Goal: Obtain resource: Download file/media

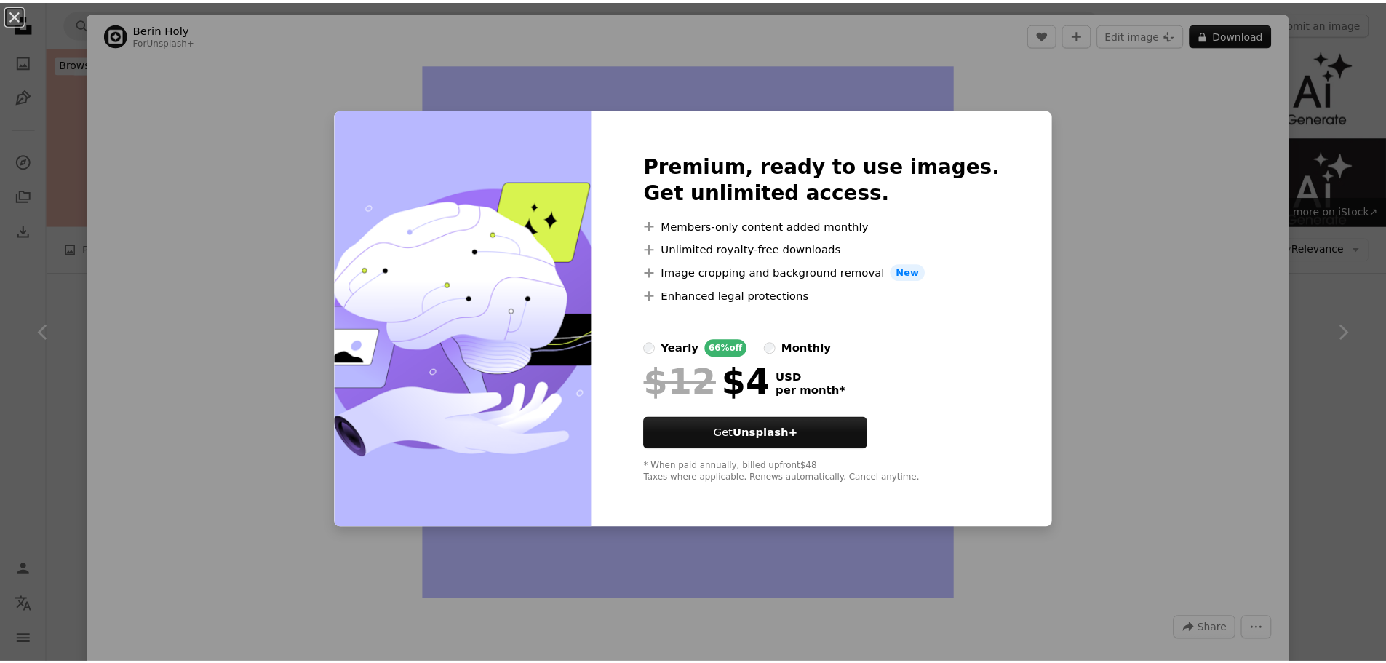
scroll to position [218, 0]
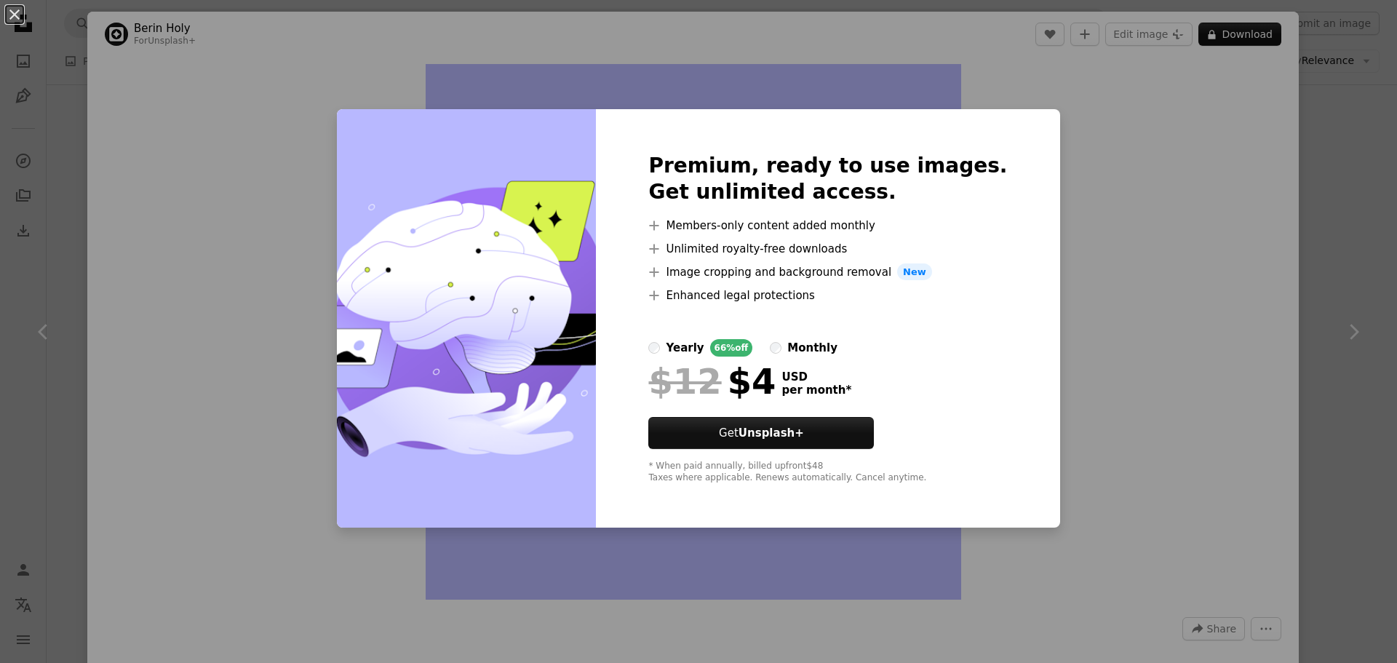
click at [1087, 251] on div "An X shape Premium, ready to use images. Get unlimited access. A plus sign Memb…" at bounding box center [698, 331] width 1397 height 663
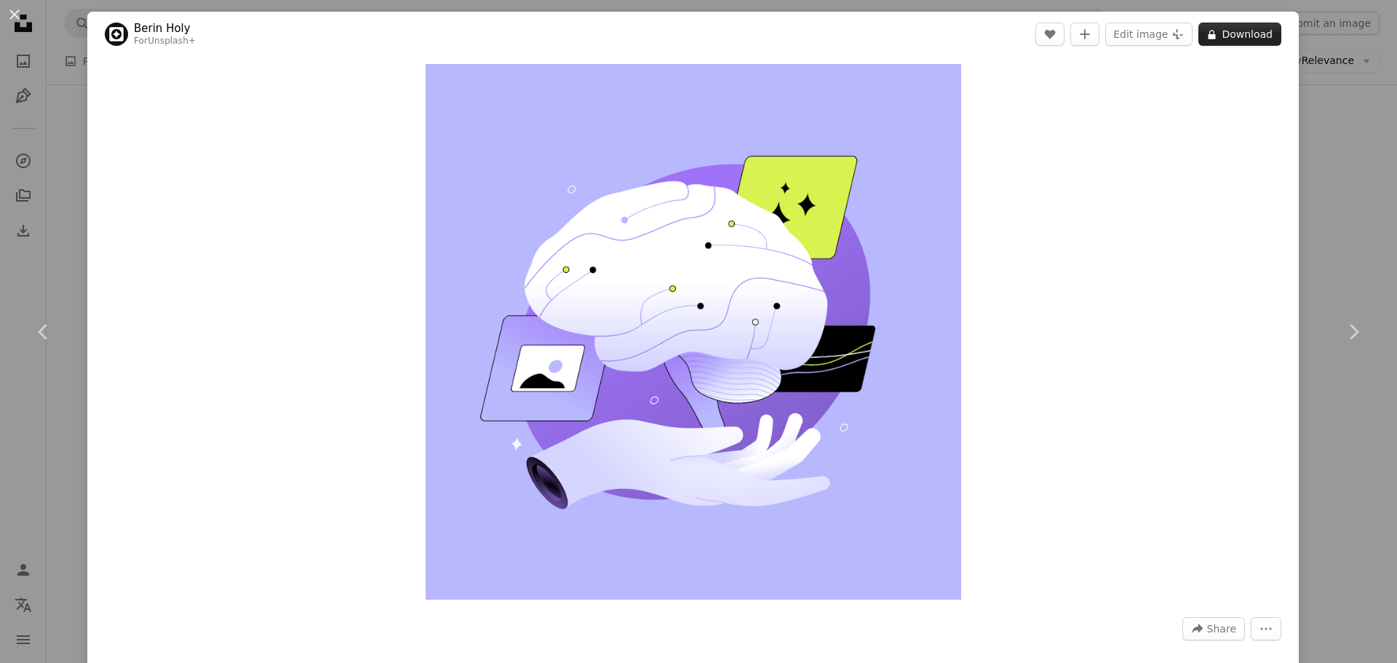
click at [1237, 41] on button "A lock Download" at bounding box center [1239, 34] width 83 height 23
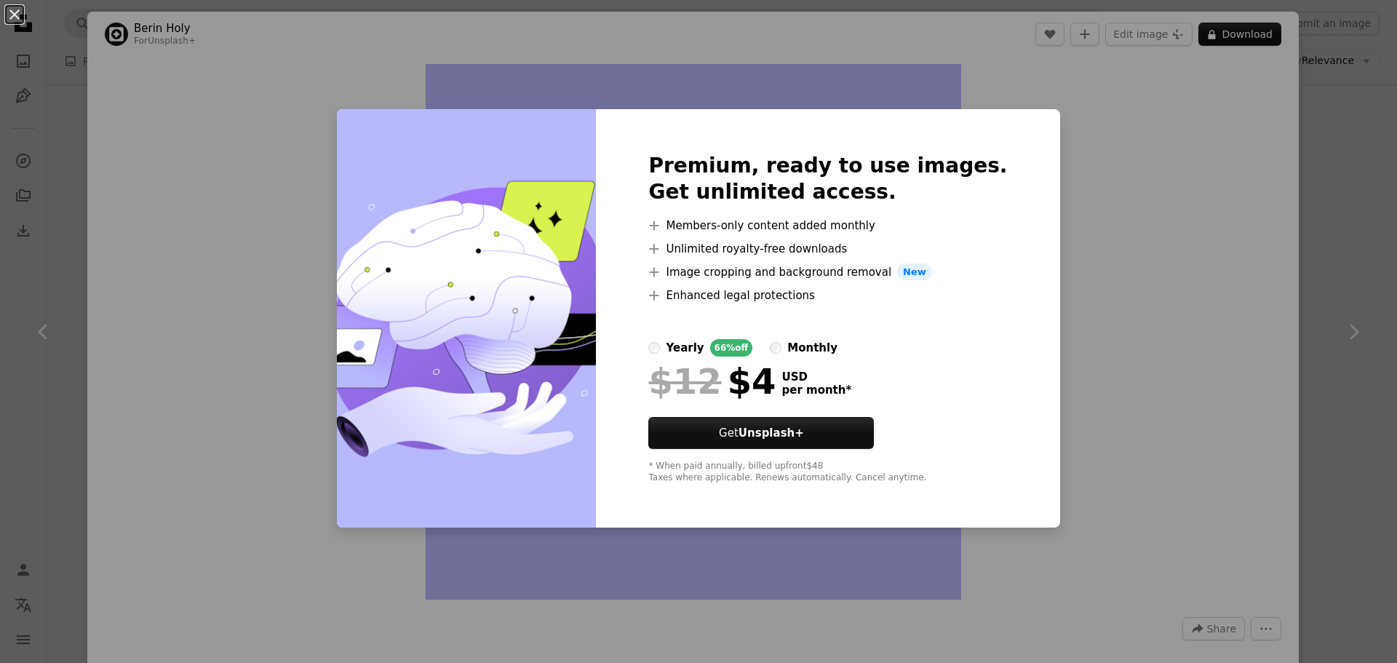
click at [1238, 282] on div "An X shape Premium, ready to use images. Get unlimited access. A plus sign Memb…" at bounding box center [698, 331] width 1397 height 663
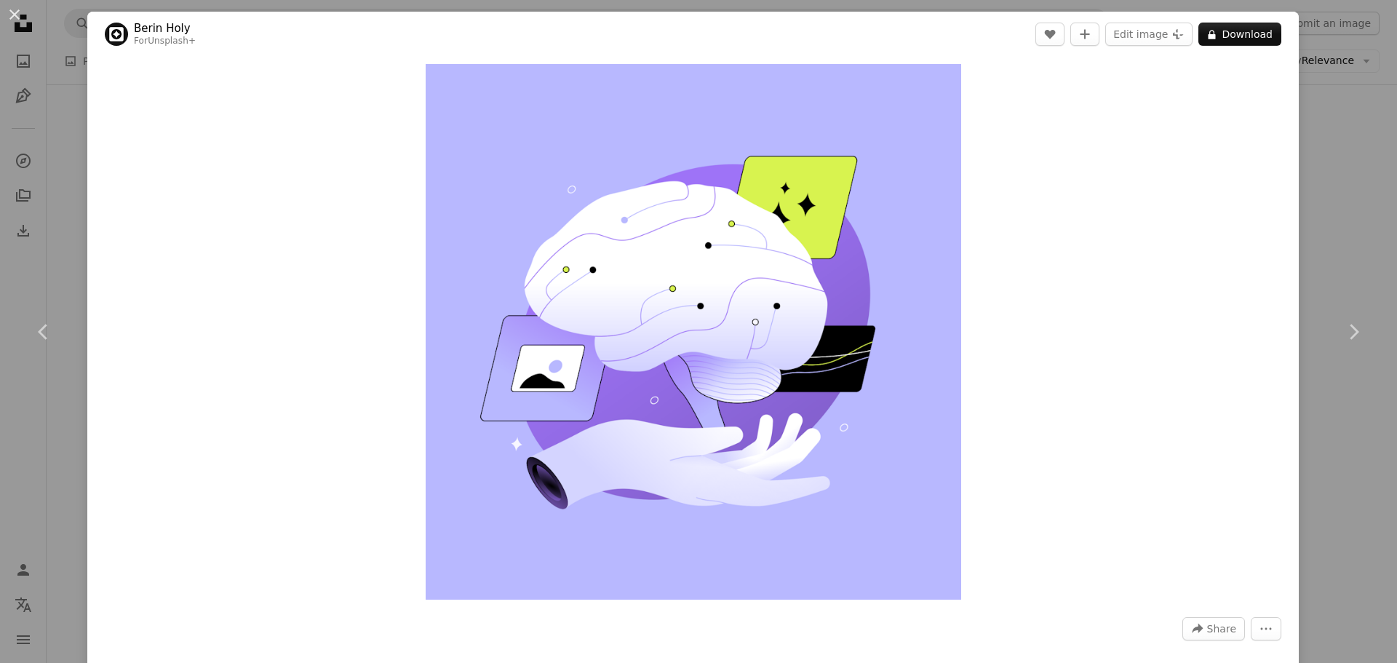
click at [1355, 129] on div "An X shape Chevron left Chevron right Berin Holy For Unsplash+ A heart A plus s…" at bounding box center [698, 331] width 1397 height 663
